Goal: Information Seeking & Learning: Learn about a topic

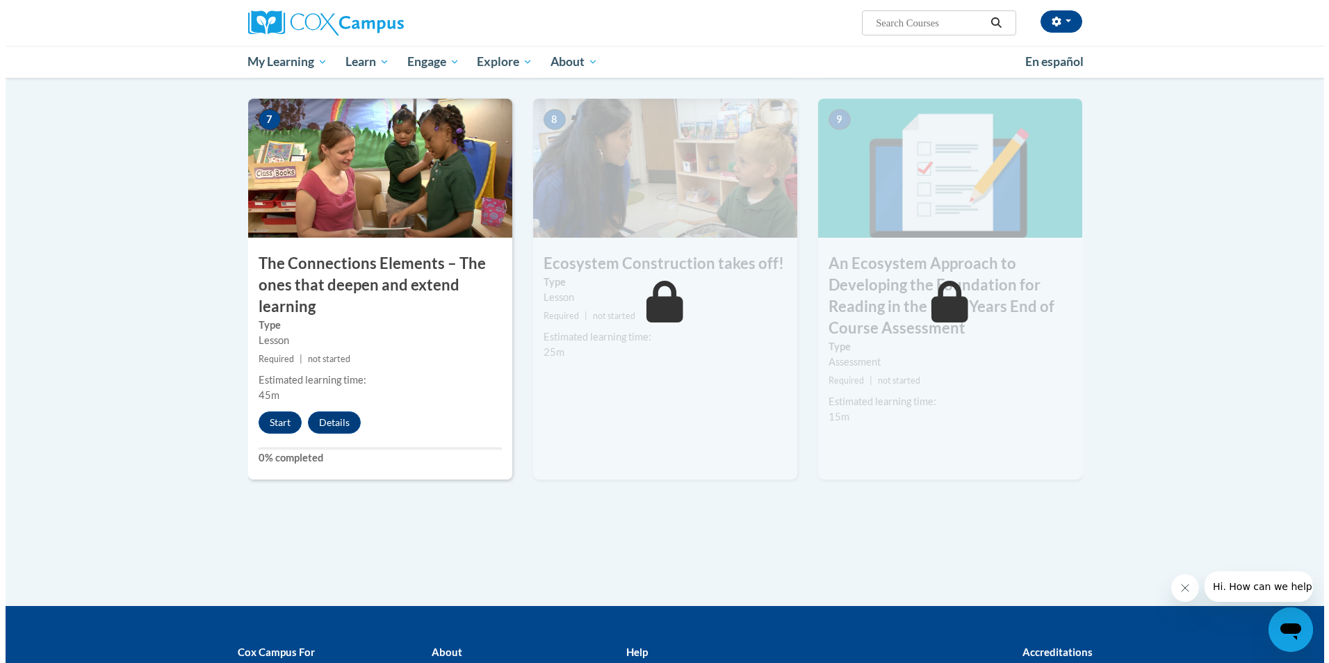
scroll to position [1042, 0]
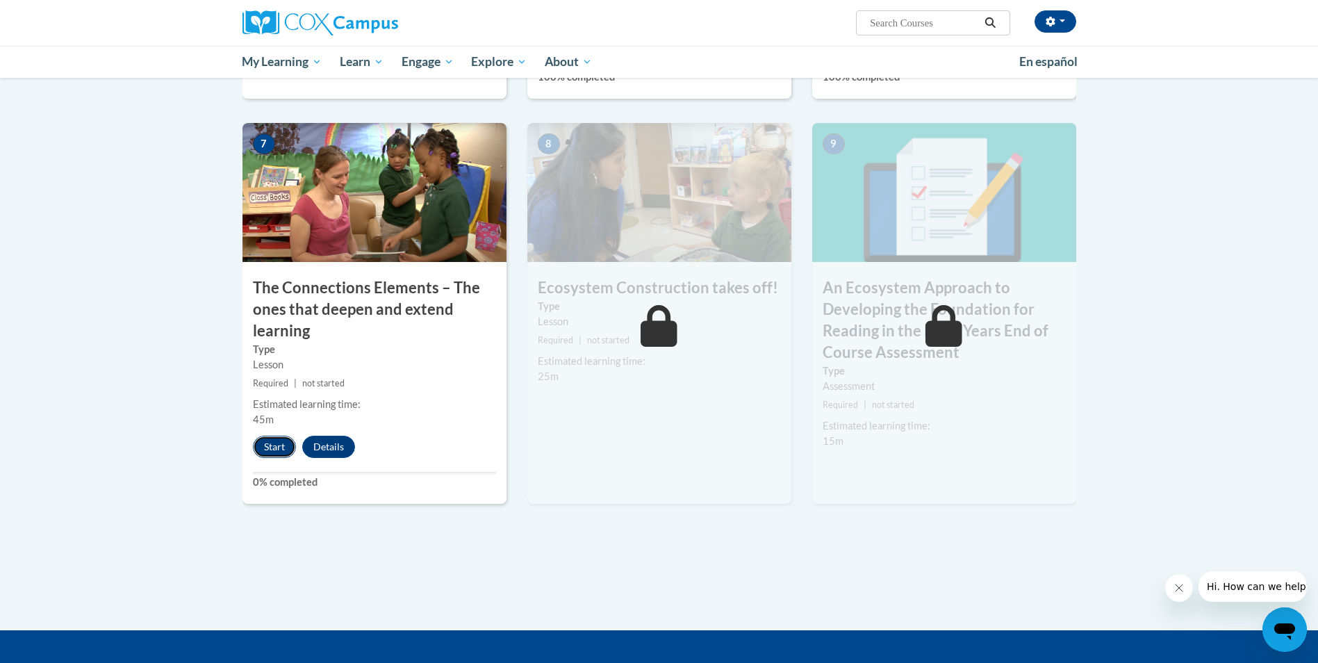
click at [274, 445] on button "Start" at bounding box center [274, 447] width 43 height 22
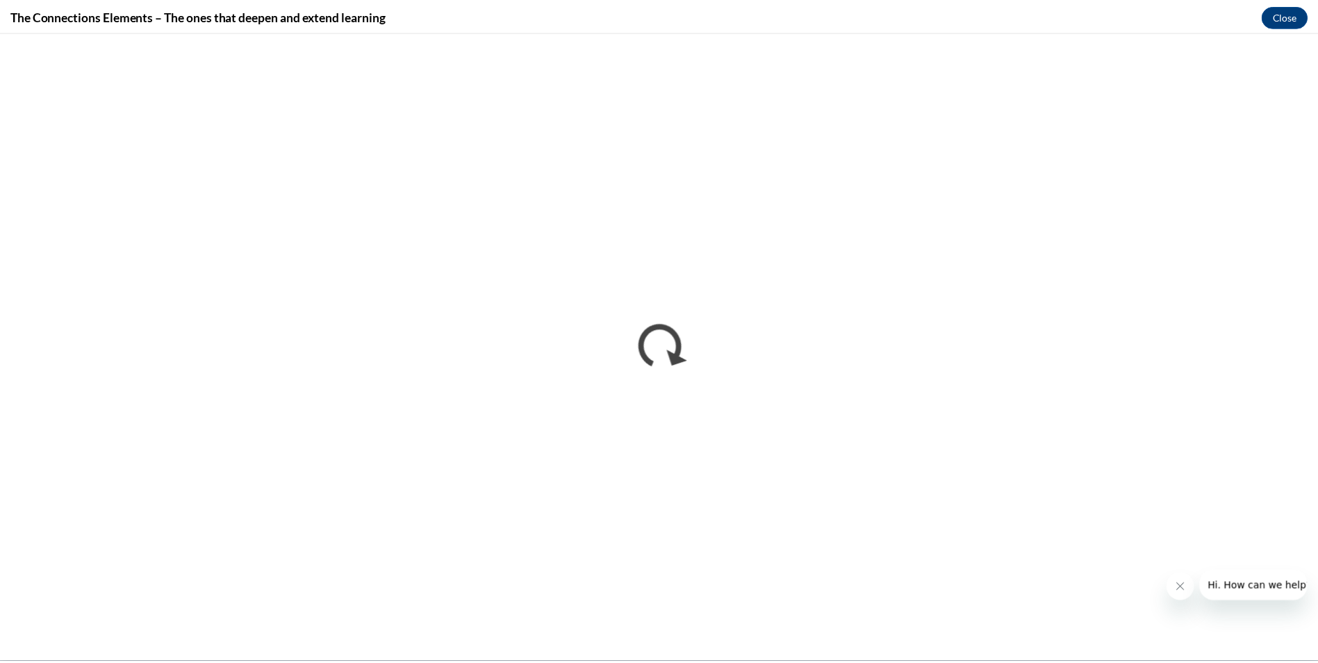
scroll to position [0, 0]
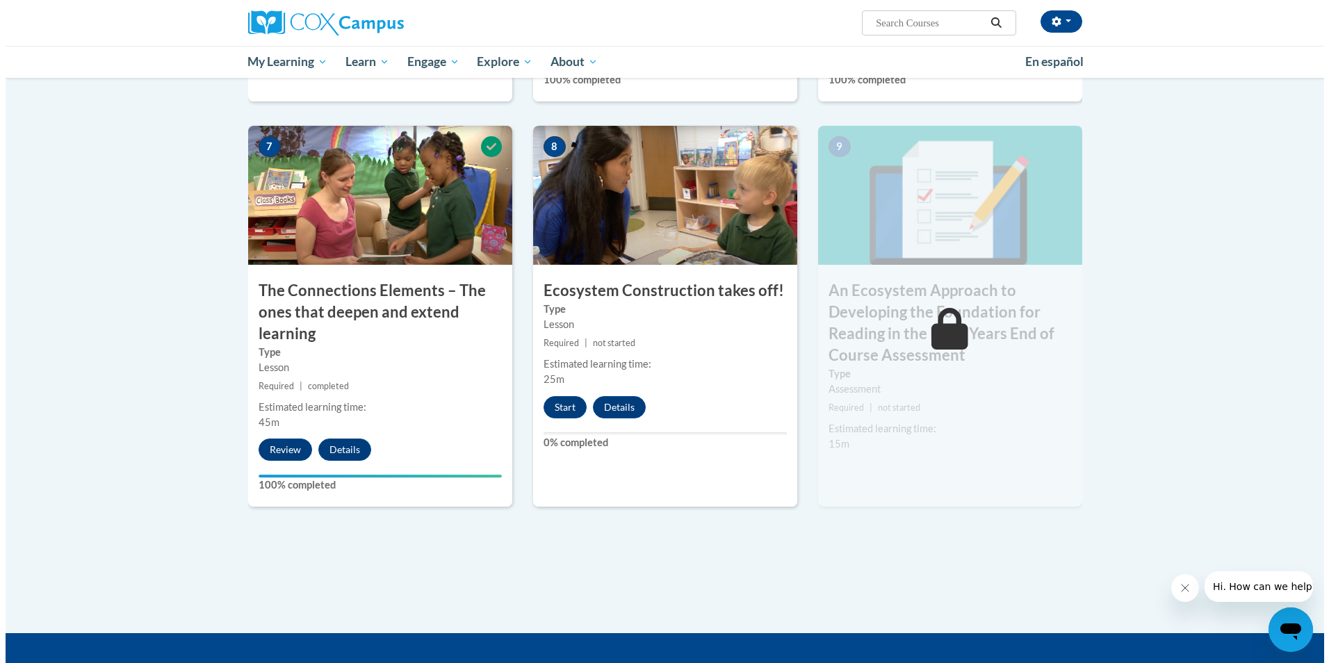
scroll to position [1042, 0]
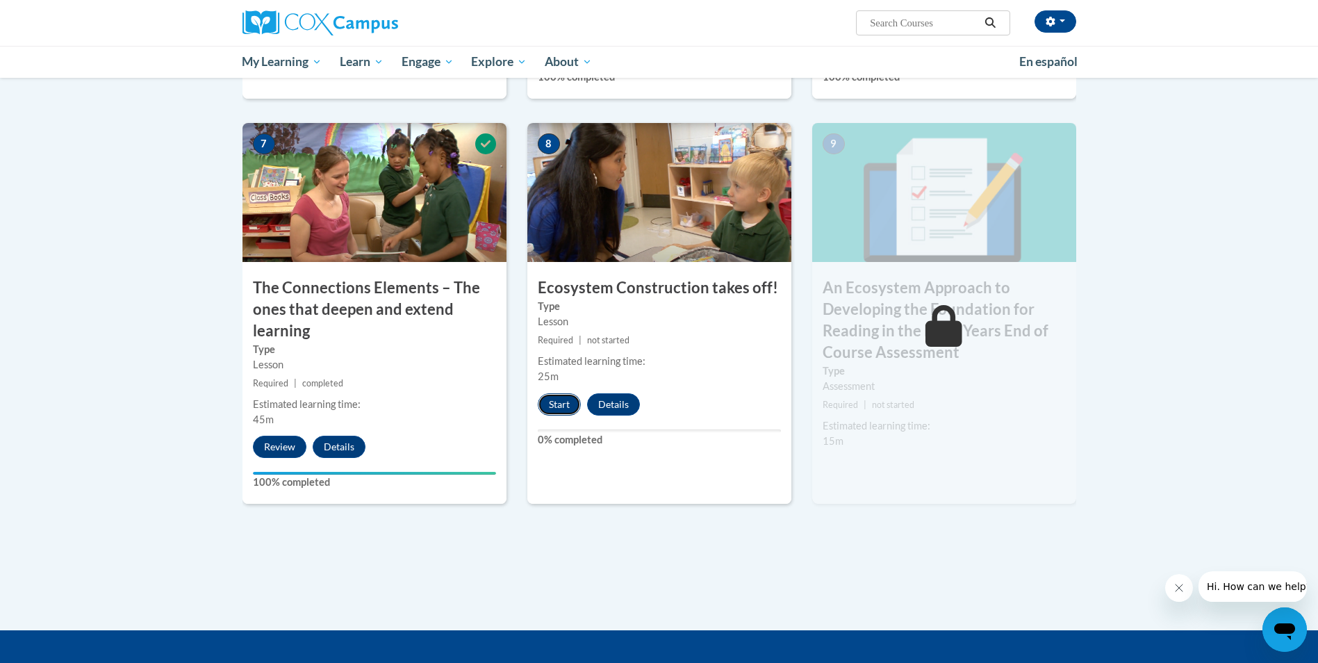
click at [548, 406] on button "Start" at bounding box center [559, 404] width 43 height 22
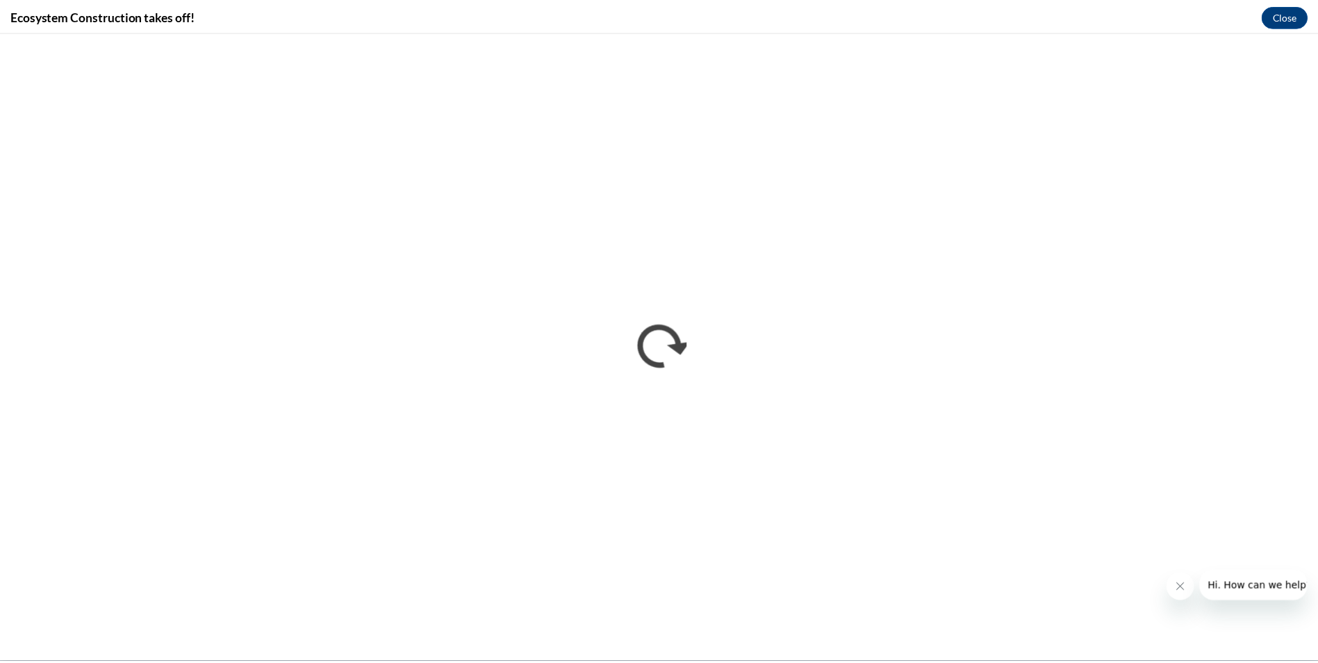
scroll to position [0, 0]
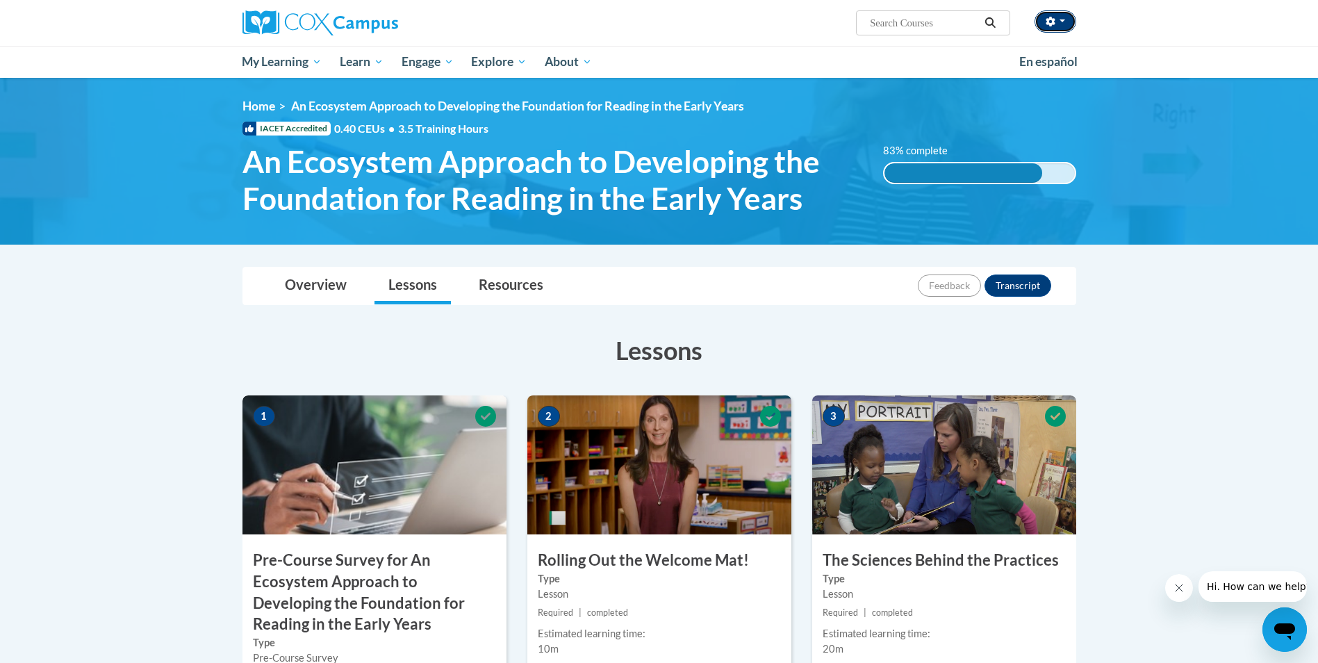
click at [1040, 24] on button "button" at bounding box center [1056, 21] width 42 height 22
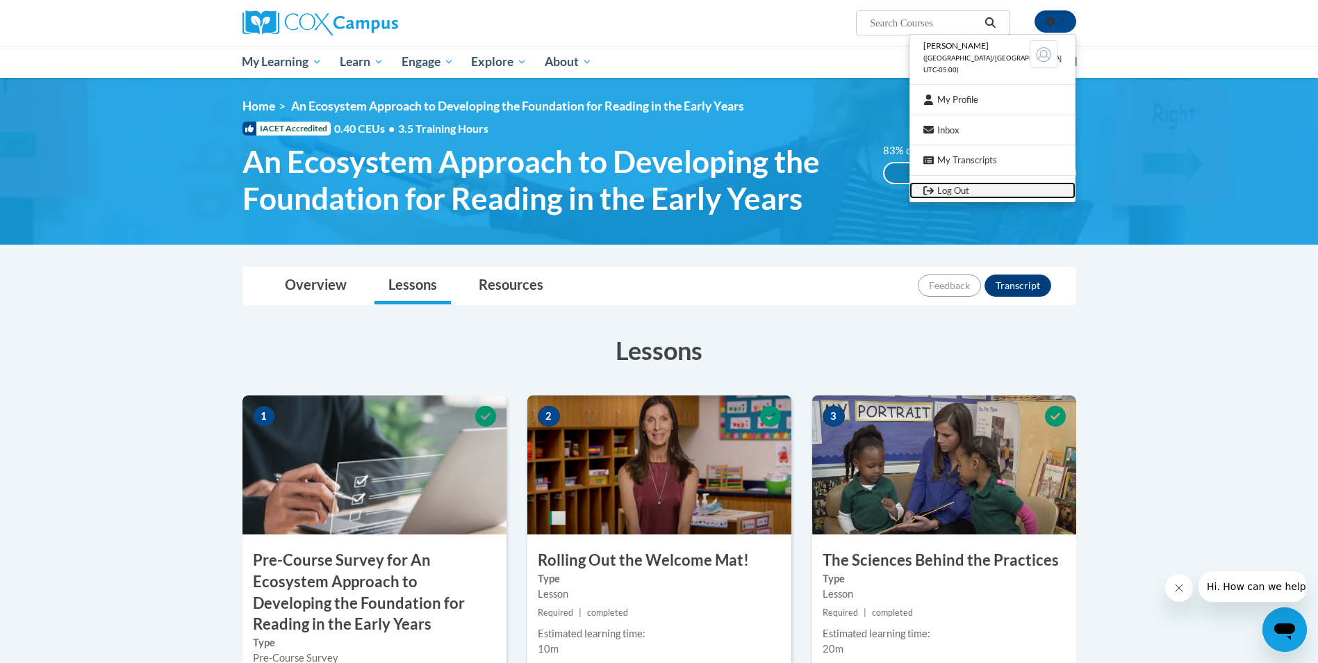
click at [964, 189] on link "Log Out" at bounding box center [993, 190] width 166 height 17
